Goal: Task Accomplishment & Management: Manage account settings

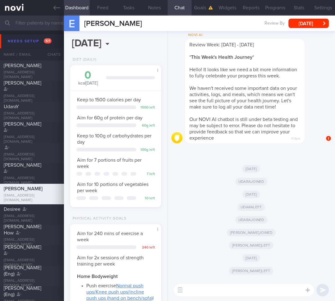
scroll to position [41, 82]
click at [41, 25] on input "text" at bounding box center [167, 23] width 335 height 15
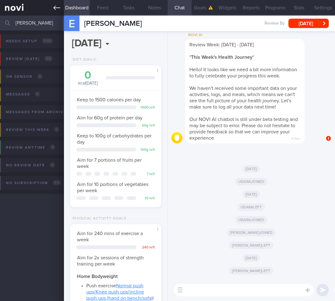
type input "[PERSON_NAME]"
click at [58, 9] on icon at bounding box center [56, 7] width 7 height 7
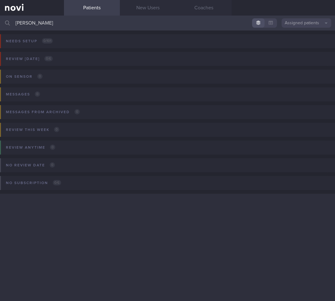
click at [302, 17] on input "[PERSON_NAME]" at bounding box center [167, 23] width 335 height 15
click at [302, 23] on button "Assigned patients" at bounding box center [307, 22] width 50 height 9
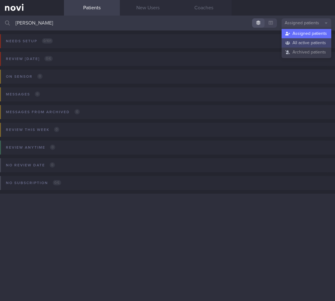
click at [303, 45] on button "All active patients" at bounding box center [307, 42] width 50 height 9
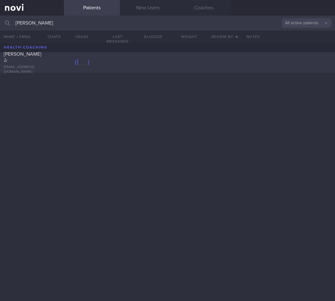
click at [119, 69] on div "[PERSON_NAME] [EMAIL_ADDRESS][DOMAIN_NAME]" at bounding box center [167, 62] width 335 height 20
select select "8"
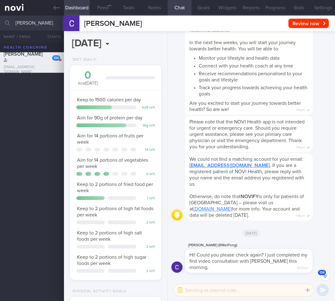
scroll to position [49, 80]
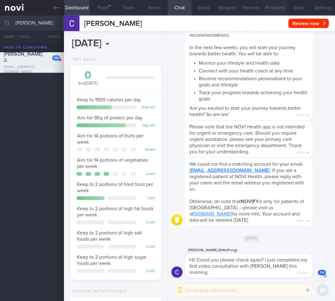
click at [284, 9] on button "Programs" at bounding box center [275, 8] width 24 height 16
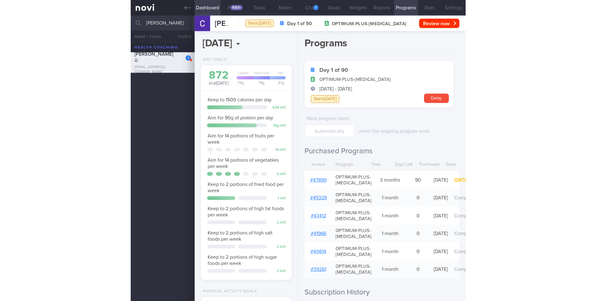
scroll to position [89, 161]
